Goal: Transaction & Acquisition: Purchase product/service

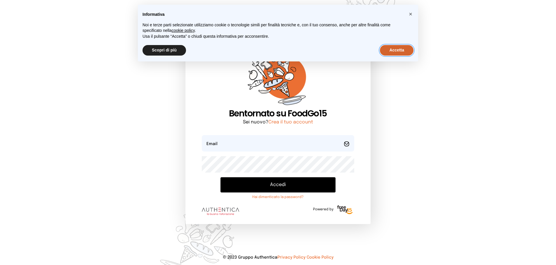
click at [392, 50] on button "Accetta" at bounding box center [397, 50] width 34 height 11
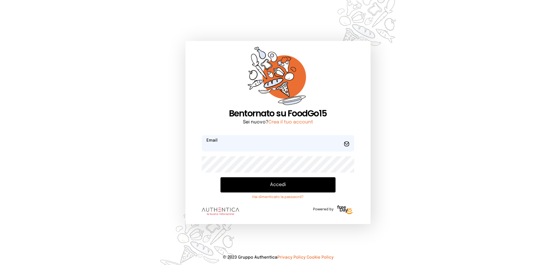
click at [266, 147] on input "email" at bounding box center [278, 143] width 152 height 16
type input "**********"
click at [288, 181] on button "Accedi" at bounding box center [278, 184] width 115 height 15
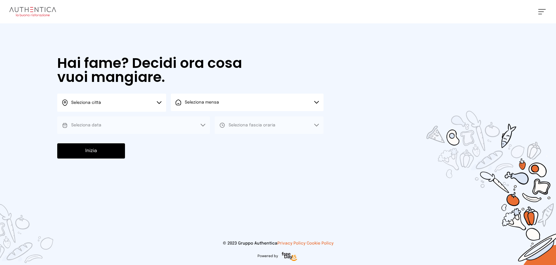
click at [162, 103] on button "Seleziona città" at bounding box center [111, 103] width 109 height 18
click at [153, 116] on li "Terni" at bounding box center [111, 120] width 109 height 16
click at [191, 108] on button "Seleziona mensa" at bounding box center [247, 103] width 153 height 18
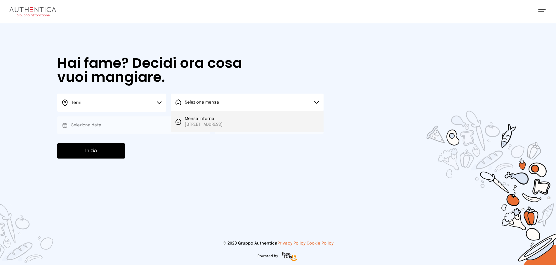
click at [190, 119] on span "Mensa interna" at bounding box center [204, 119] width 38 height 6
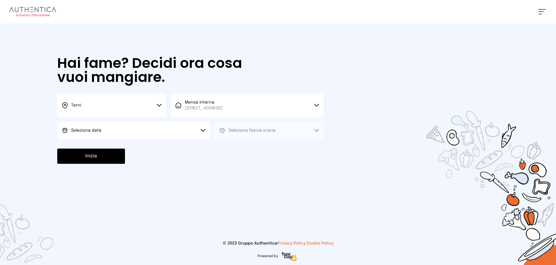
click at [174, 131] on button "Seleziona data" at bounding box center [133, 131] width 153 height 18
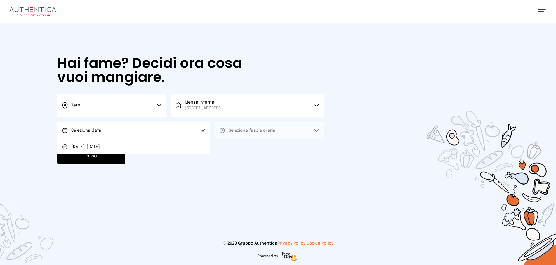
click at [171, 138] on button "Seleziona data" at bounding box center [133, 131] width 153 height 18
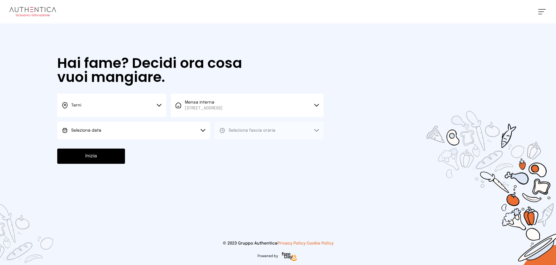
click at [171, 132] on button "Seleziona data" at bounding box center [133, 131] width 153 height 18
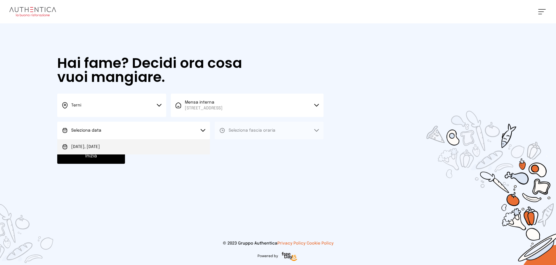
click at [166, 146] on li "[DATE], [DATE]" at bounding box center [133, 146] width 153 height 15
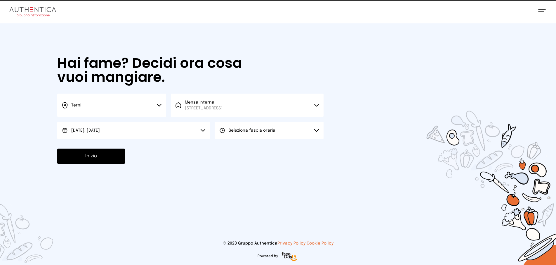
drag, startPoint x: 247, startPoint y: 129, endPoint x: 247, endPoint y: 133, distance: 3.8
click at [247, 130] on span "Seleziona fascia oraria" at bounding box center [252, 130] width 47 height 4
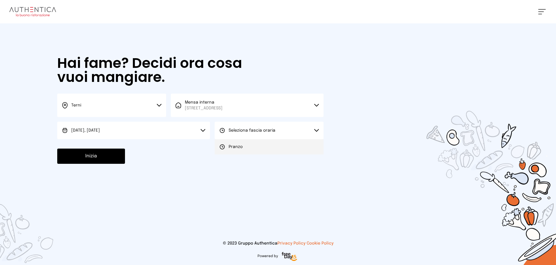
click at [246, 147] on li "Pranzo" at bounding box center [269, 146] width 109 height 15
click at [95, 156] on button "Inizia" at bounding box center [91, 155] width 68 height 15
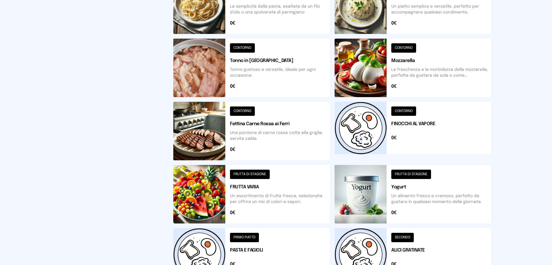
scroll to position [213, 0]
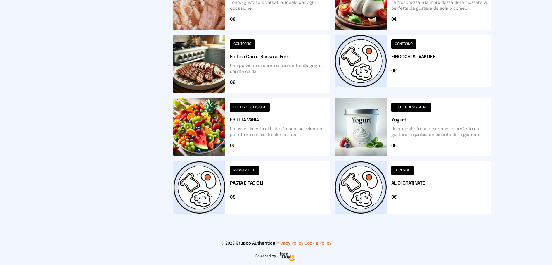
click at [250, 105] on button at bounding box center [251, 127] width 157 height 58
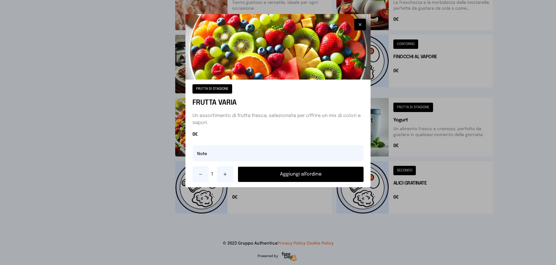
click at [284, 171] on button "Aggiungi all'ordine" at bounding box center [301, 174] width 126 height 15
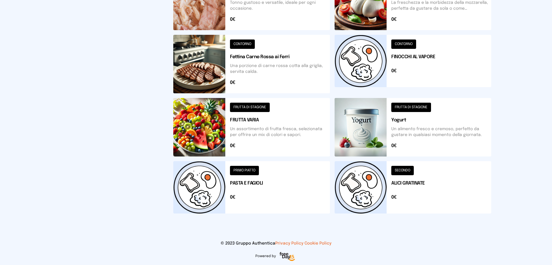
click at [409, 43] on button at bounding box center [413, 64] width 157 height 58
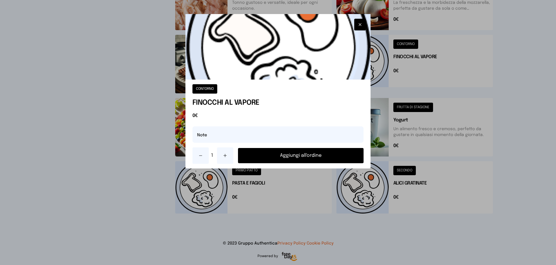
click at [304, 156] on button "Aggiungi all'ordine" at bounding box center [301, 155] width 126 height 15
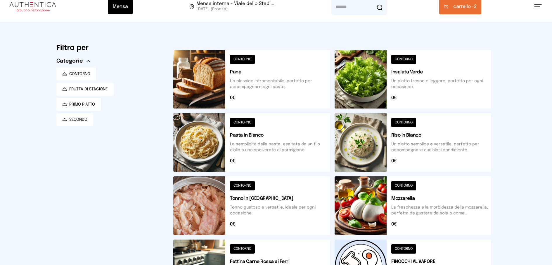
scroll to position [0, 0]
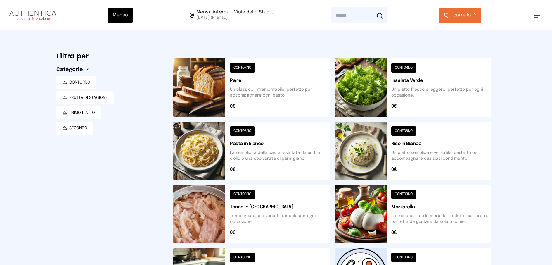
click at [466, 13] on span "carrello •" at bounding box center [463, 15] width 21 height 7
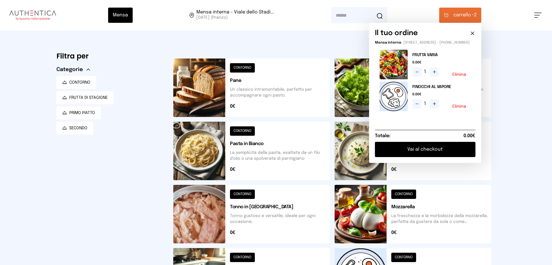
click at [425, 152] on button "Vai al checkout" at bounding box center [425, 149] width 101 height 15
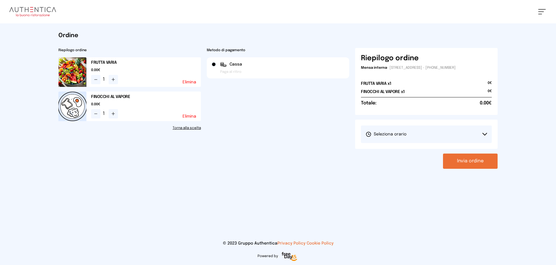
click at [485, 135] on icon at bounding box center [485, 134] width 5 height 3
click at [466, 148] on li "1° Turno (13:00 - 15:00)" at bounding box center [426, 150] width 131 height 15
click at [473, 161] on button "Invia ordine" at bounding box center [470, 160] width 55 height 15
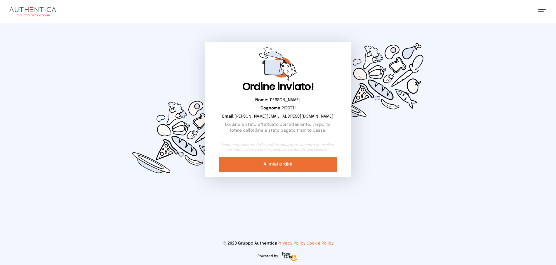
click at [312, 162] on link "Ai miei ordini" at bounding box center [278, 164] width 118 height 15
